Goal: Transaction & Acquisition: Register for event/course

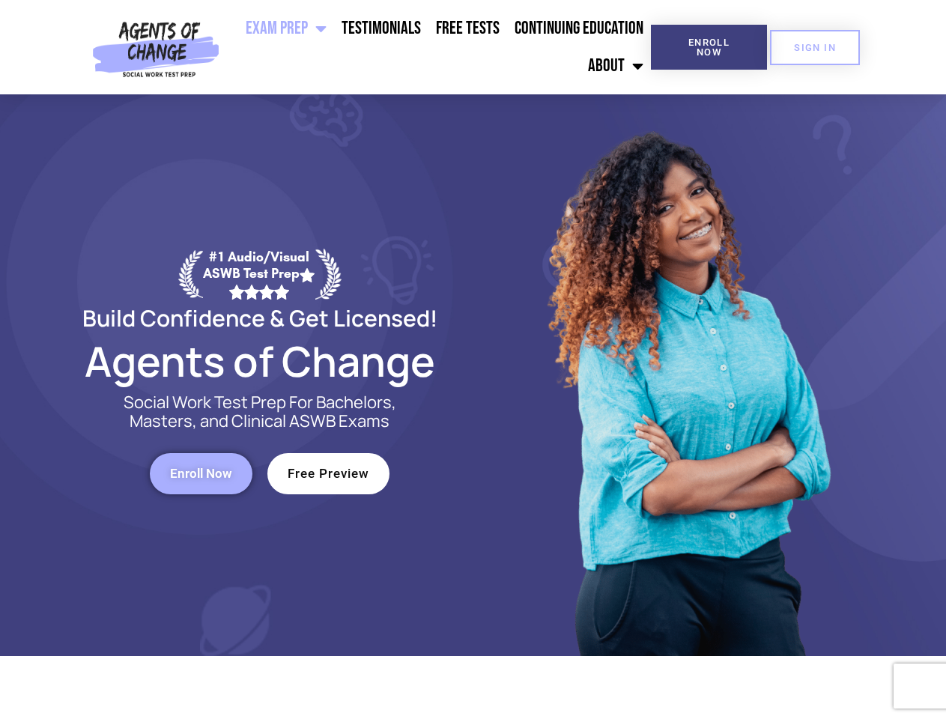
click at [473, 360] on div at bounding box center [686, 375] width 427 height 562
click at [438, 47] on ul "Exam Prep BSW Exam Prep: ASWB Bachelors Level Exam LMSW Exam Prep: ASWB Masters…" at bounding box center [437, 47] width 425 height 75
click at [709, 47] on span "Enroll Now" at bounding box center [709, 46] width 68 height 19
click at [815, 47] on span "SIGN IN" at bounding box center [815, 48] width 42 height 10
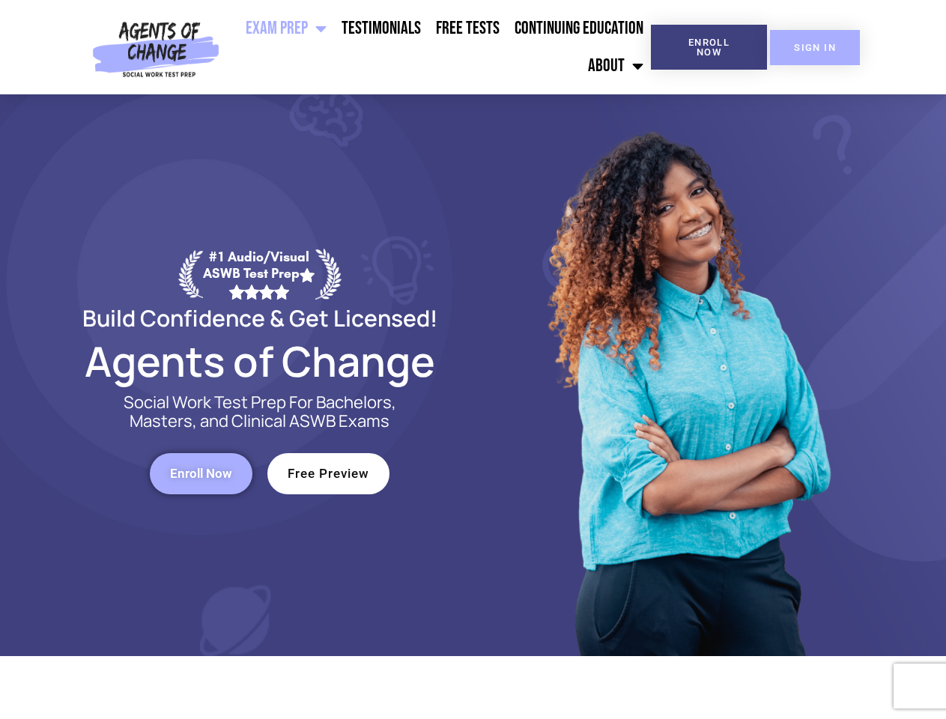
click at [815, 47] on span "SIGN IN" at bounding box center [815, 48] width 42 height 10
click at [201, 473] on span "Enroll Now" at bounding box center [201, 473] width 62 height 13
click at [328, 473] on span "Free Preview" at bounding box center [329, 473] width 82 height 13
